Goal: Task Accomplishment & Management: Use online tool/utility

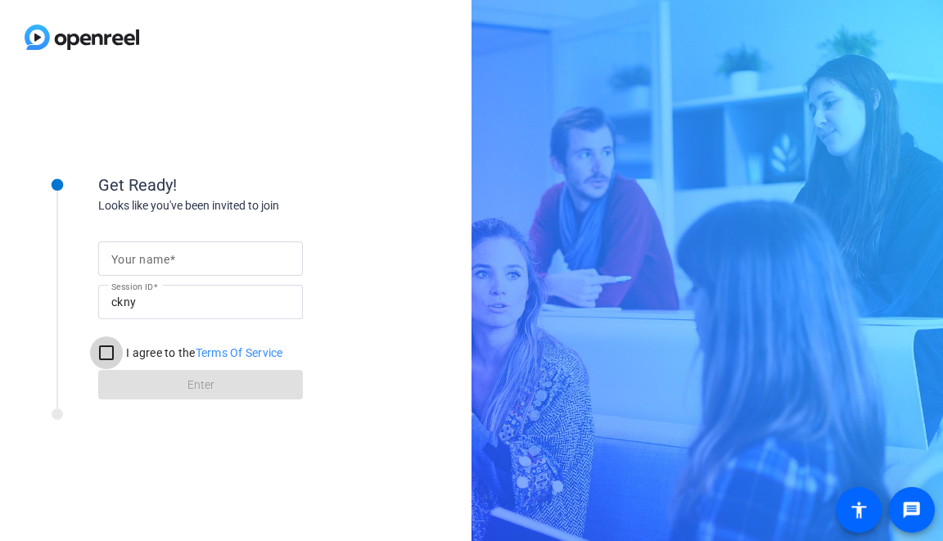
drag, startPoint x: 106, startPoint y: 346, endPoint x: 143, endPoint y: 373, distance: 45.2
click at [107, 347] on input "I agree to the Terms Of Service" at bounding box center [106, 352] width 33 height 33
checkbox input "true"
click at [190, 395] on form "Your name Session ID ckny I agree to the Terms Of Service Enter" at bounding box center [200, 316] width 205 height 167
click at [148, 259] on mat-label "Your name" at bounding box center [140, 259] width 58 height 13
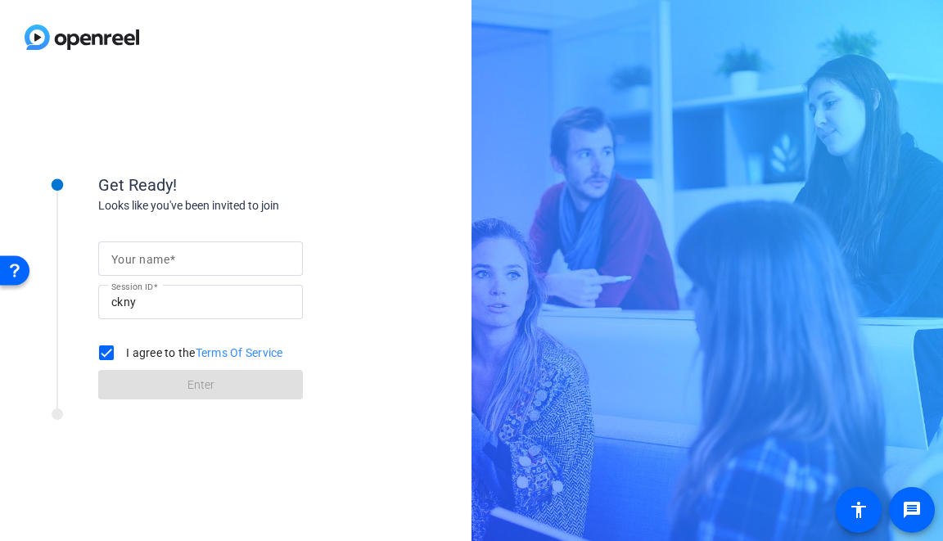
click at [148, 259] on input "Your name" at bounding box center [200, 259] width 178 height 20
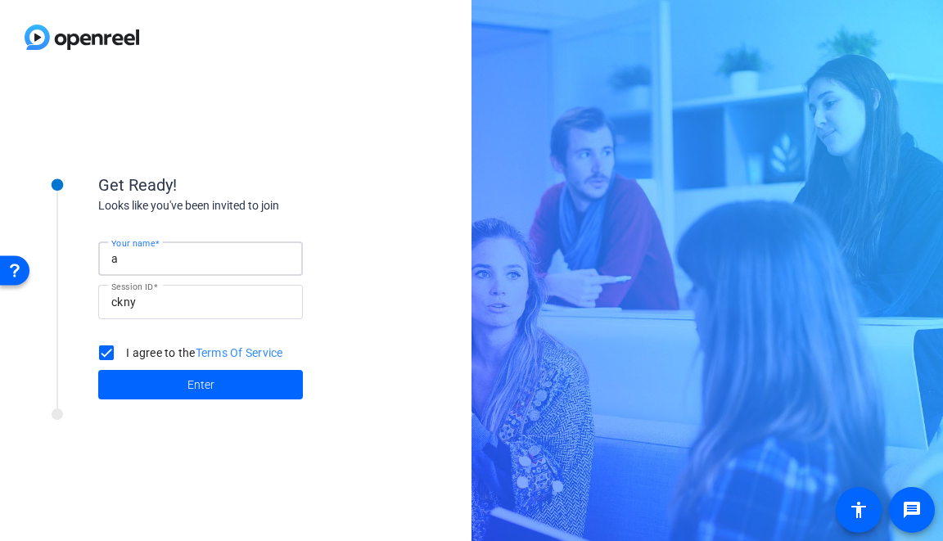
type input "[PERSON_NAME]"
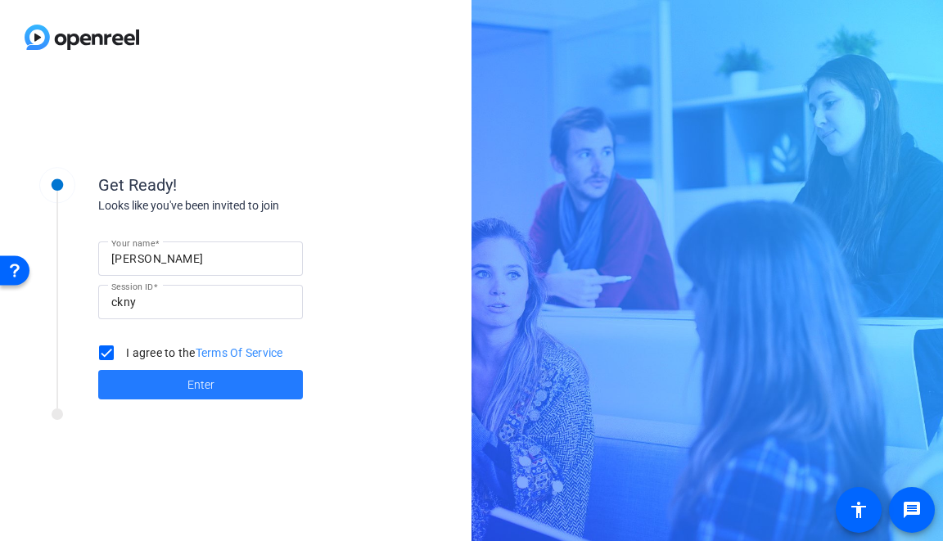
click at [181, 374] on span at bounding box center [200, 384] width 205 height 39
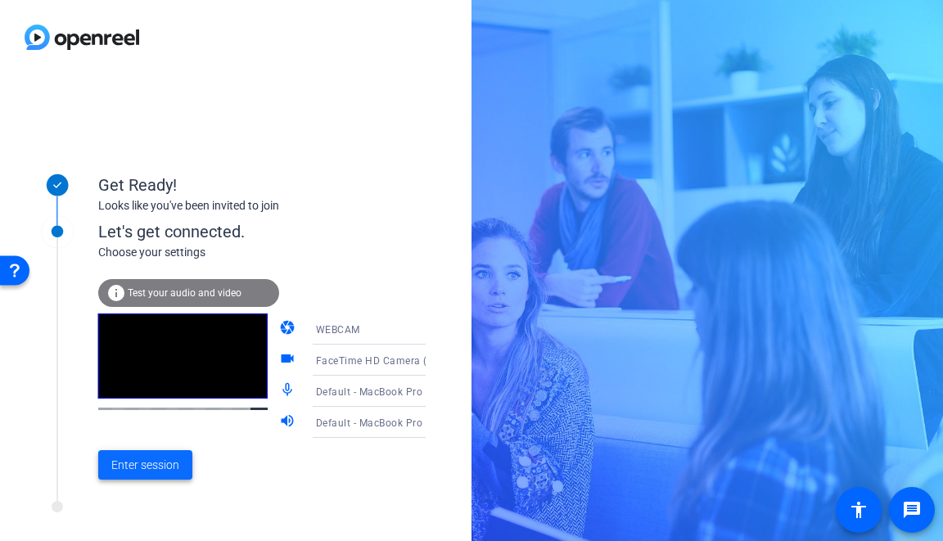
click at [158, 457] on span "Enter session" at bounding box center [145, 465] width 68 height 17
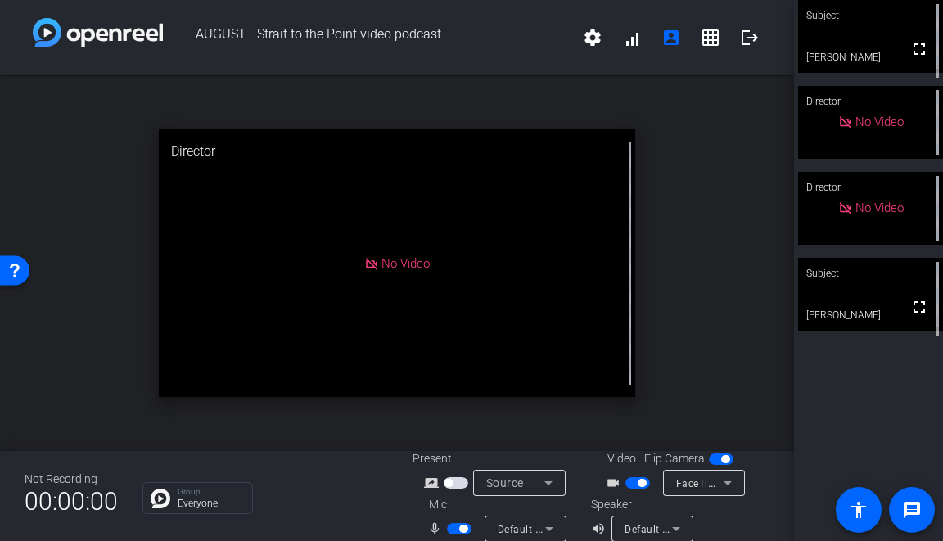
click at [874, 307] on video at bounding box center [870, 294] width 145 height 73
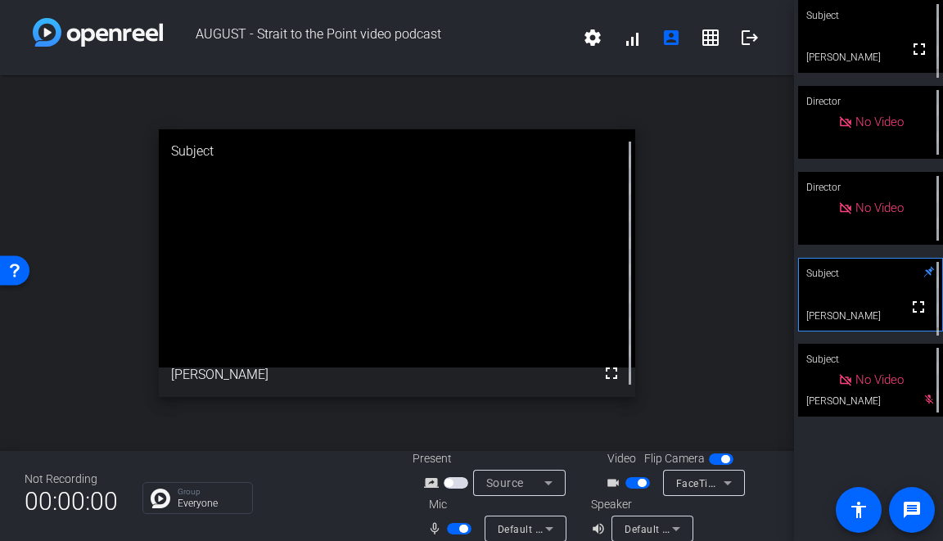
click at [716, 460] on span "button" at bounding box center [721, 459] width 25 height 11
click at [633, 484] on span "button" at bounding box center [637, 482] width 25 height 11
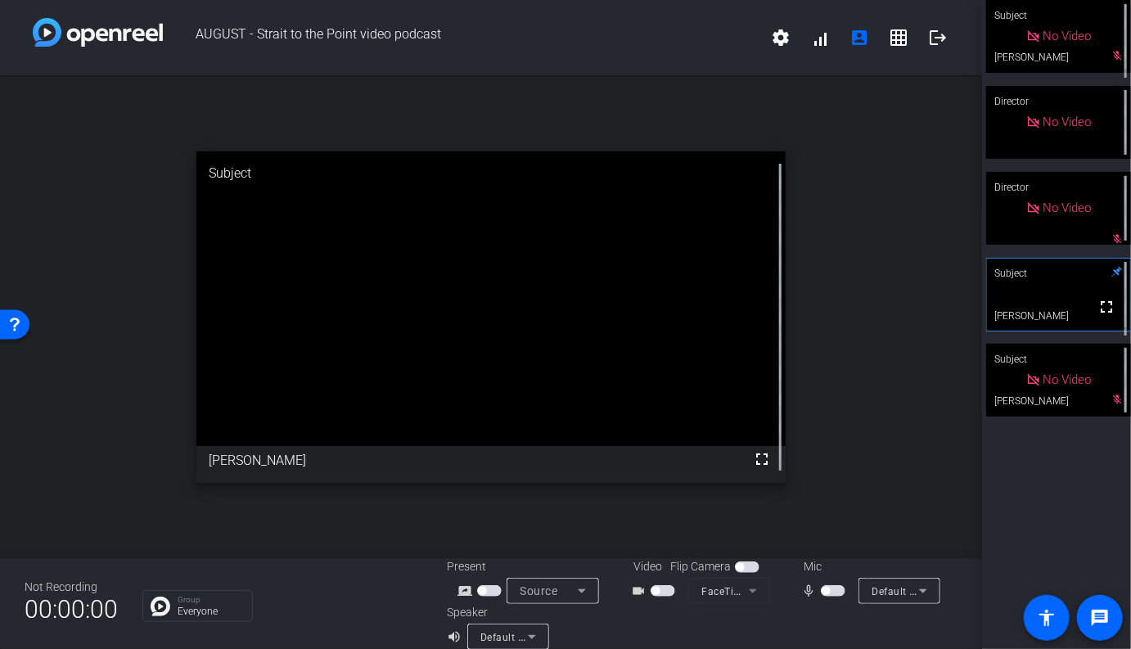
click at [840, 540] on span "button" at bounding box center [833, 590] width 25 height 11
